Goal: Task Accomplishment & Management: Use online tool/utility

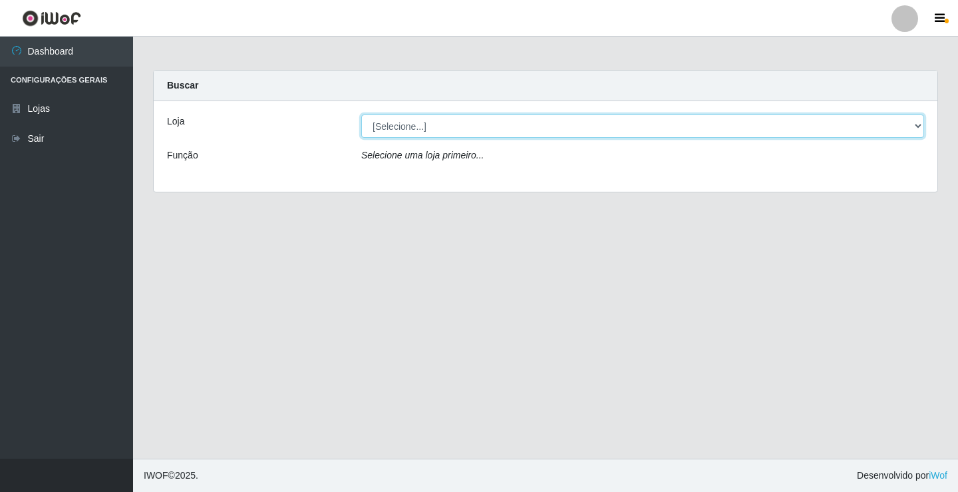
click at [640, 126] on select "[Selecione...] Rede Potiguar 5 - Extremoz" at bounding box center [642, 125] width 563 height 23
select select "79"
click at [361, 114] on select "[Selecione...] Rede Potiguar 5 - Extremoz" at bounding box center [642, 125] width 563 height 23
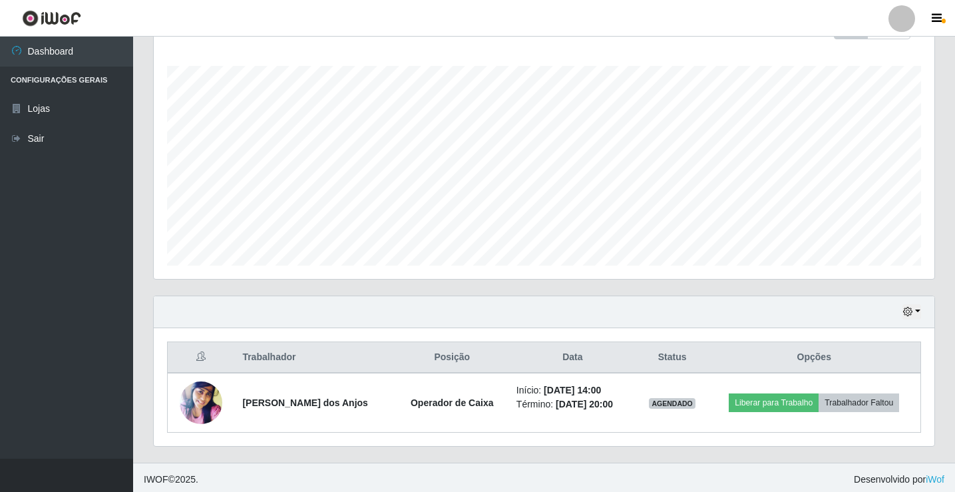
scroll to position [214, 0]
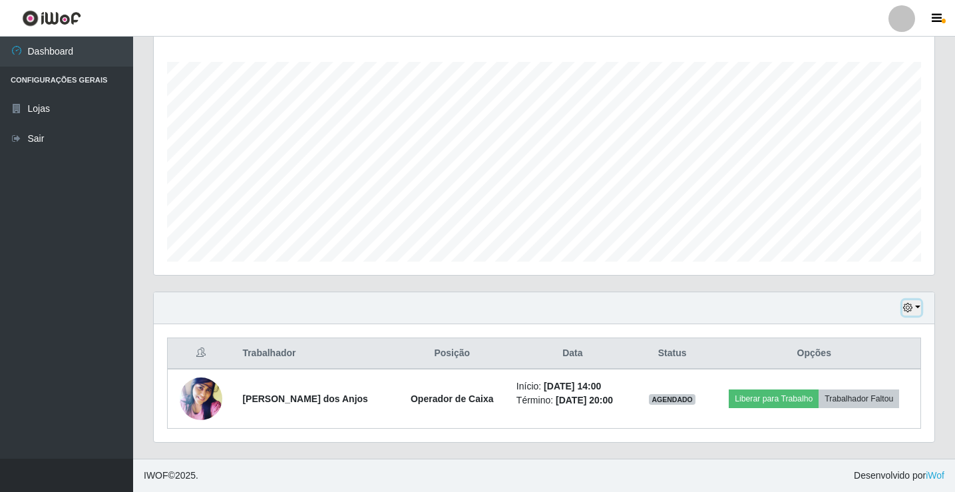
click at [903, 309] on icon "button" at bounding box center [907, 307] width 9 height 9
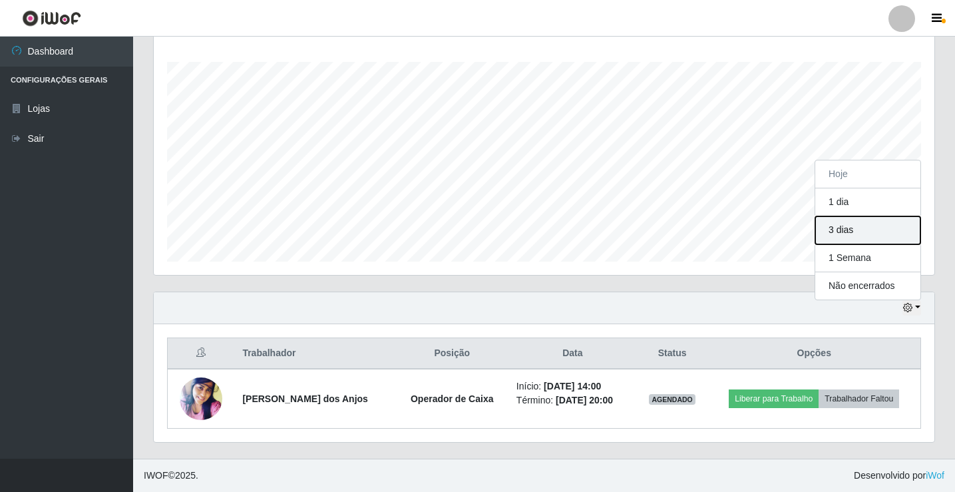
click at [845, 231] on button "3 dias" at bounding box center [867, 230] width 105 height 28
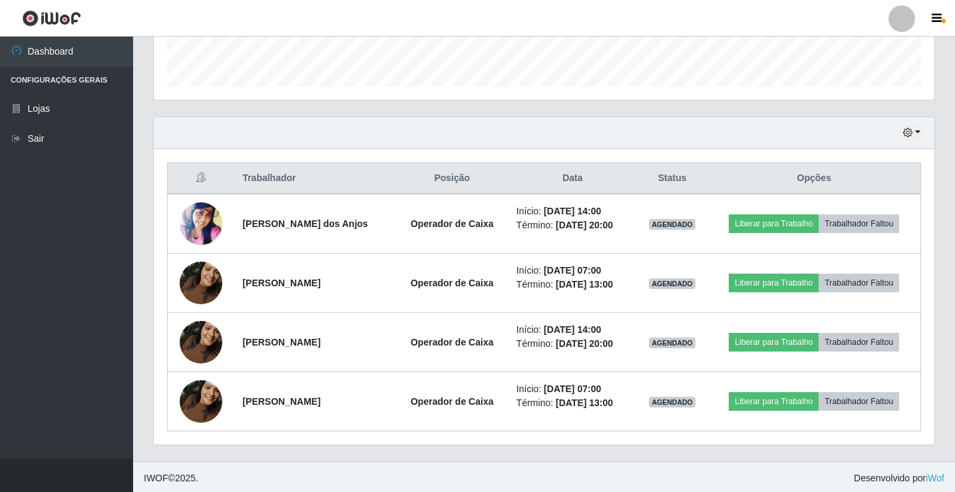
scroll to position [392, 0]
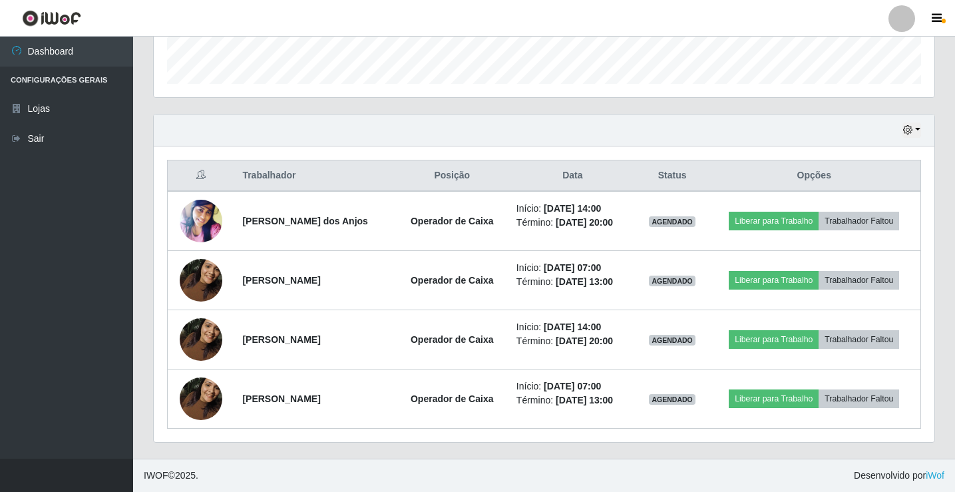
drag, startPoint x: 689, startPoint y: 154, endPoint x: 798, endPoint y: 123, distance: 113.5
click at [798, 123] on div "Hoje 1 dia 3 dias 1 Semana Não encerrados" at bounding box center [544, 130] width 780 height 32
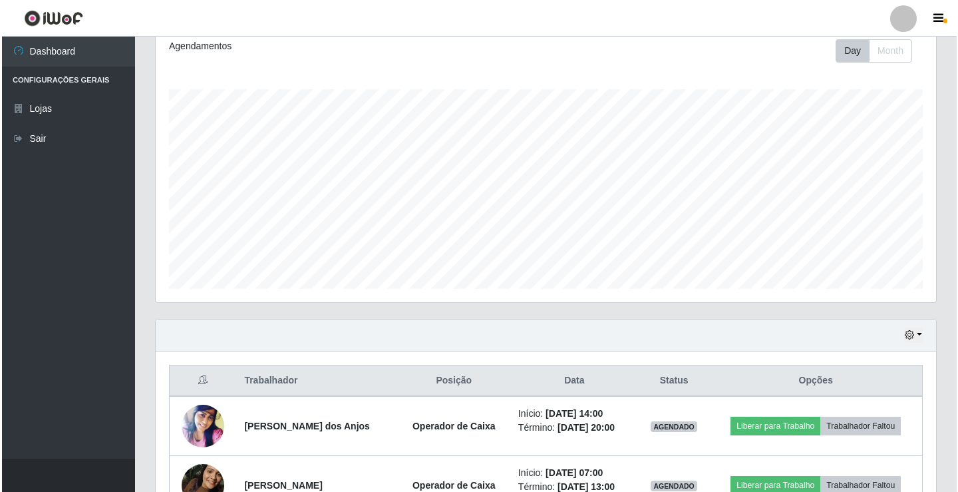
scroll to position [266, 0]
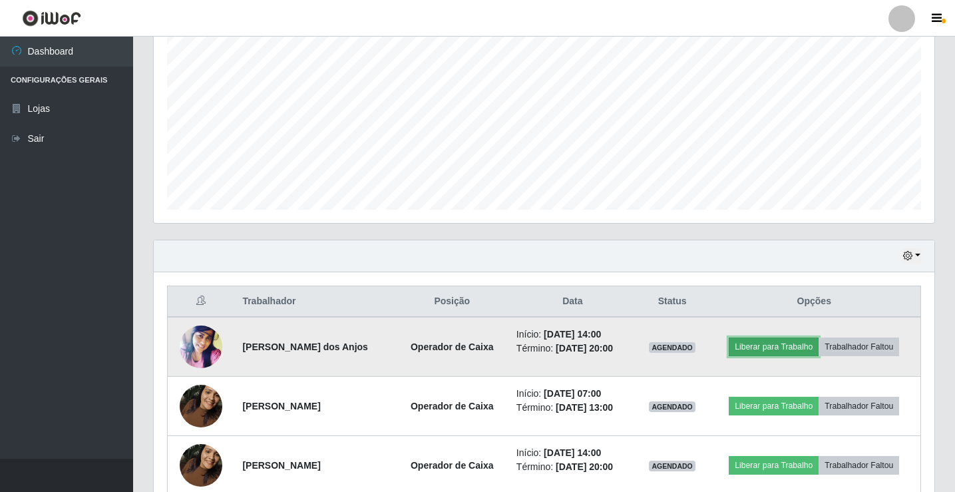
click at [773, 350] on button "Liberar para Trabalho" at bounding box center [774, 346] width 90 height 19
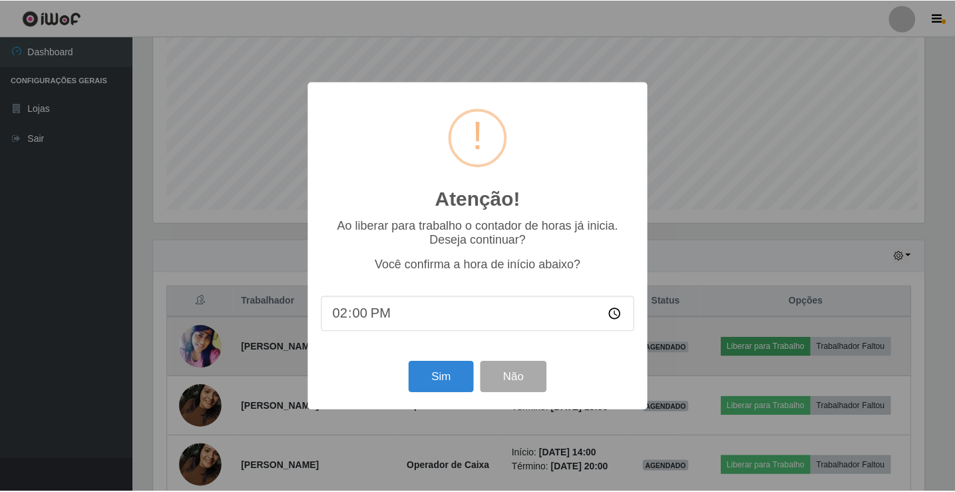
scroll to position [276, 774]
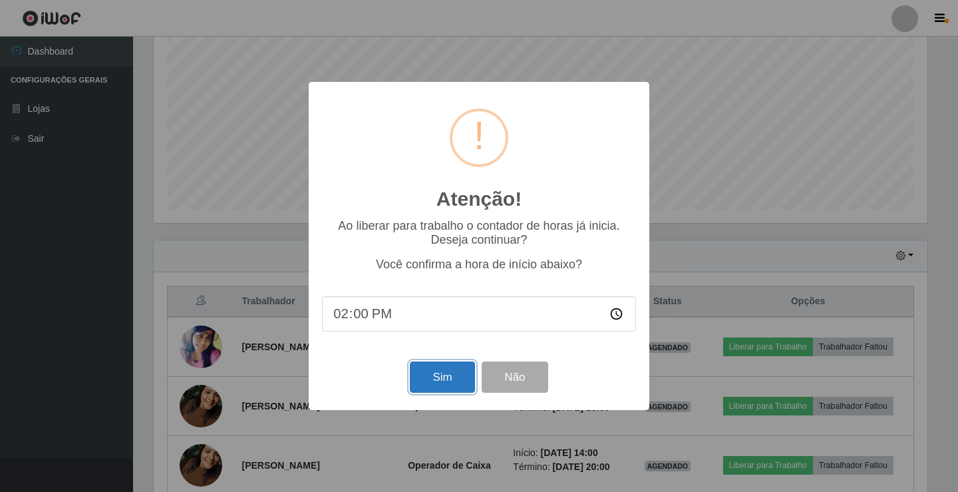
click at [440, 375] on button "Sim" at bounding box center [442, 376] width 65 height 31
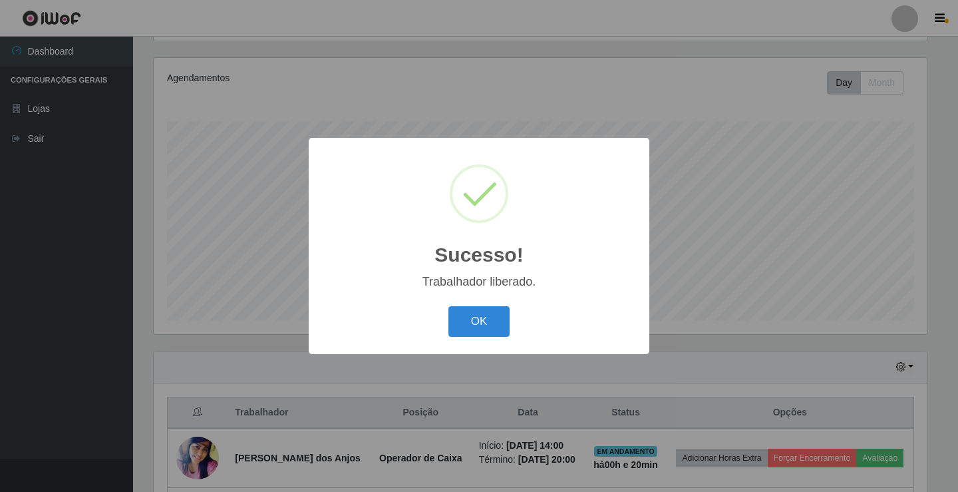
click at [448, 306] on button "OK" at bounding box center [479, 321] width 62 height 31
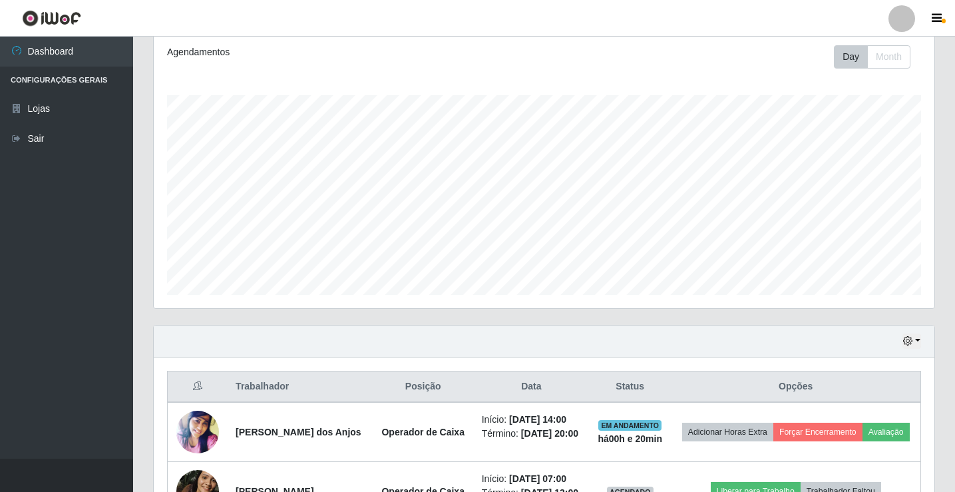
scroll to position [432, 0]
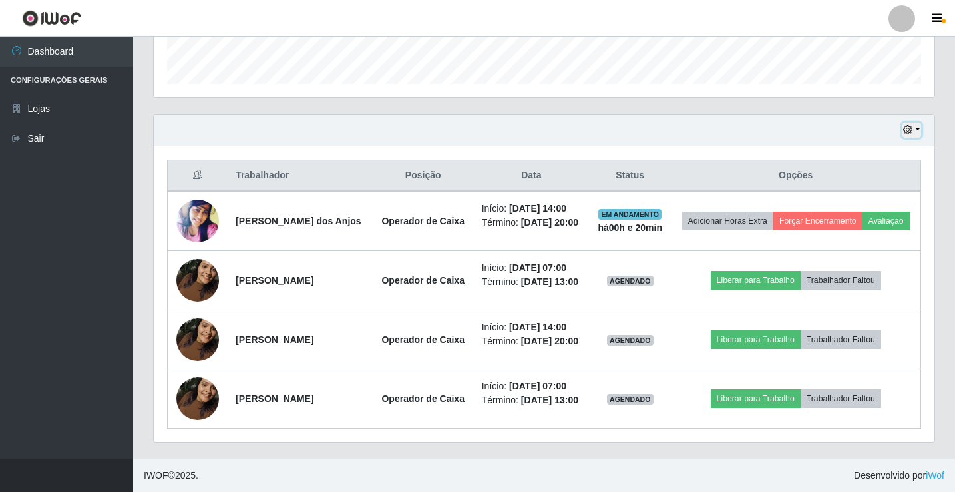
click at [917, 122] on button "button" at bounding box center [911, 129] width 19 height 15
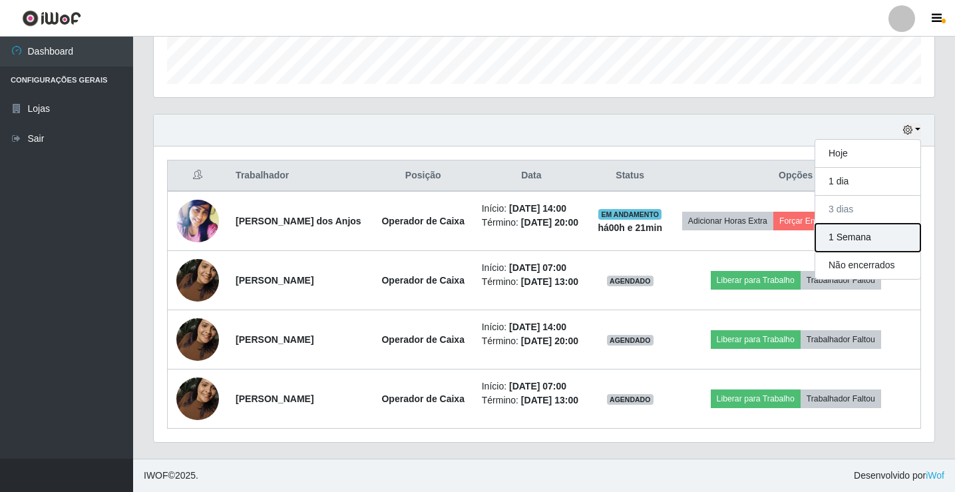
click at [853, 224] on button "1 Semana" at bounding box center [867, 238] width 105 height 28
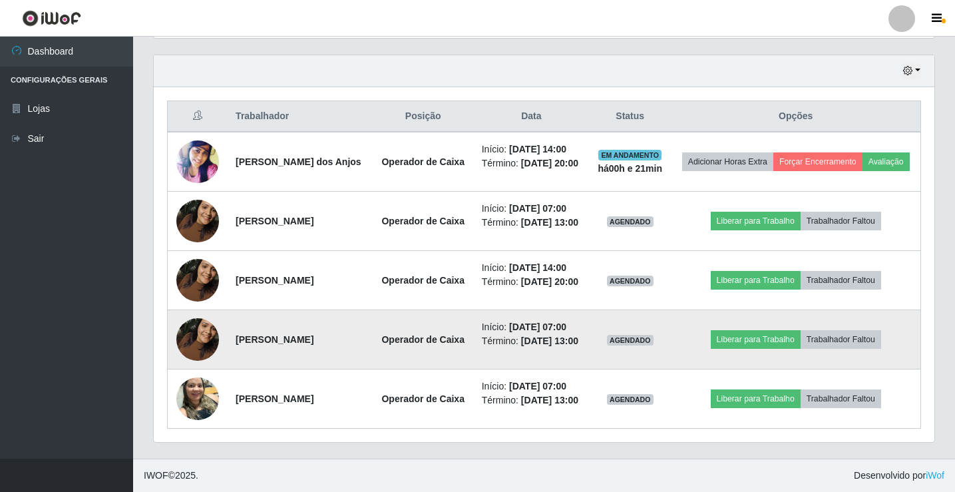
scroll to position [434, 0]
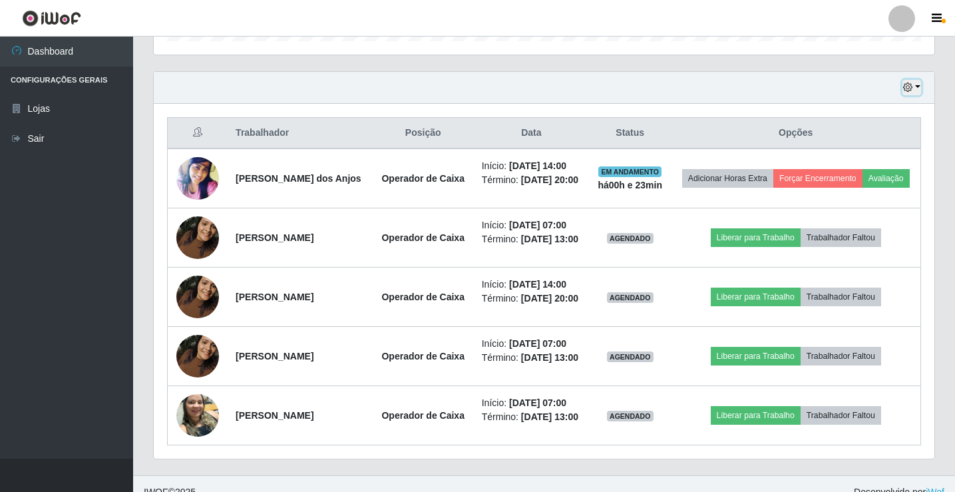
click at [913, 91] on button "button" at bounding box center [911, 87] width 19 height 15
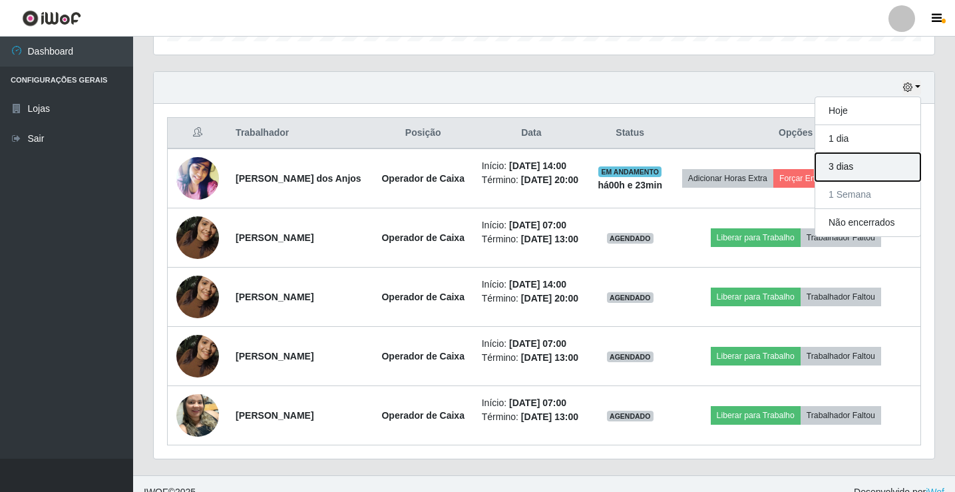
click at [874, 176] on button "3 dias" at bounding box center [867, 167] width 105 height 28
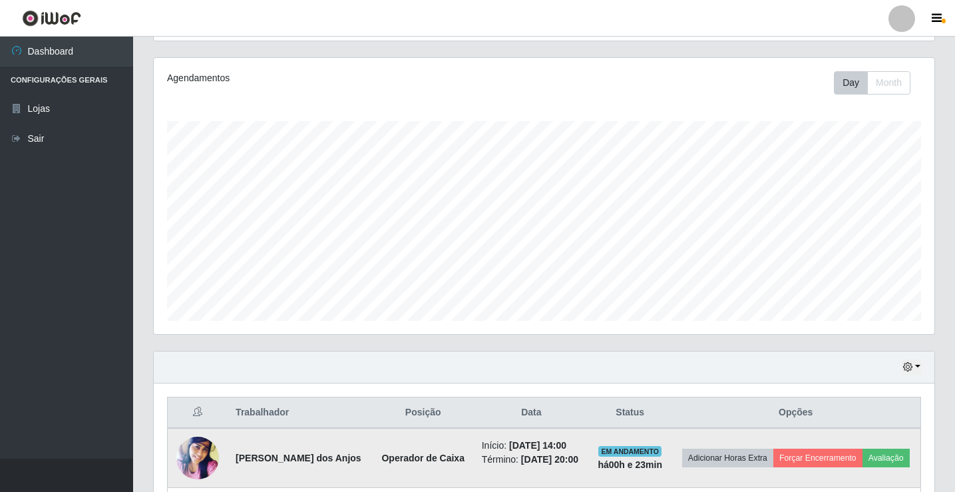
scroll to position [432, 0]
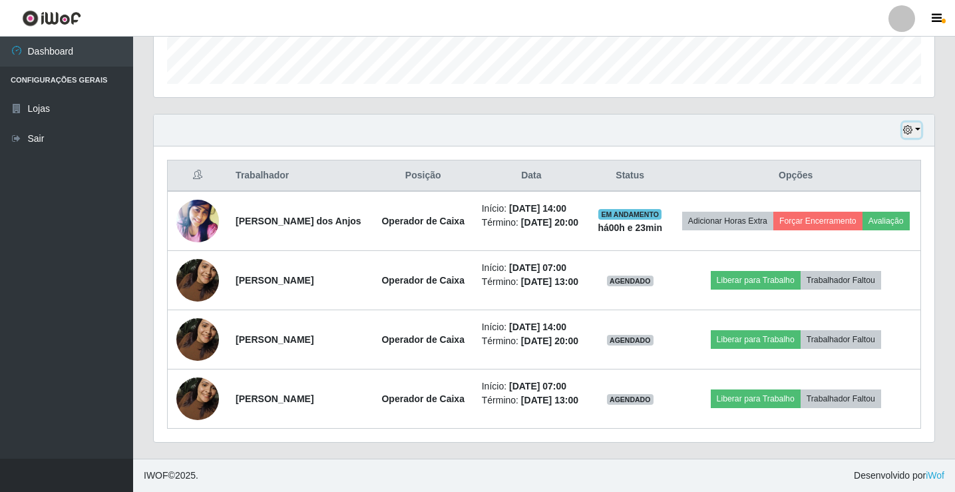
click at [915, 122] on button "button" at bounding box center [911, 129] width 19 height 15
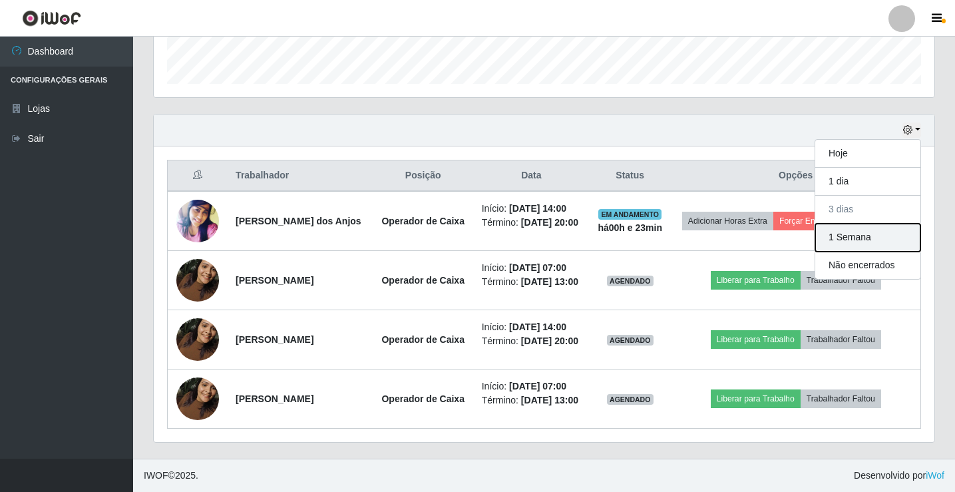
click at [866, 224] on button "1 Semana" at bounding box center [867, 238] width 105 height 28
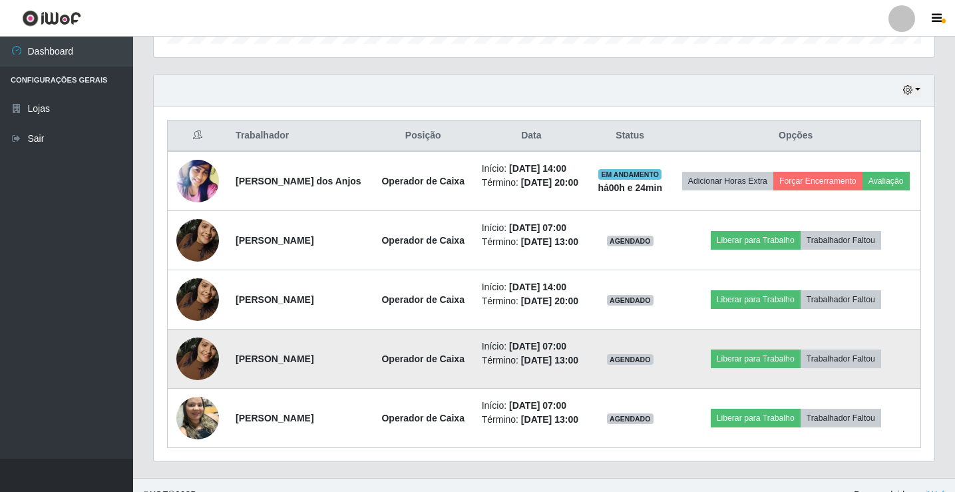
click at [563, 365] on time "[DATE] 13:00" at bounding box center [549, 360] width 57 height 11
